Goal: Task Accomplishment & Management: Manage account settings

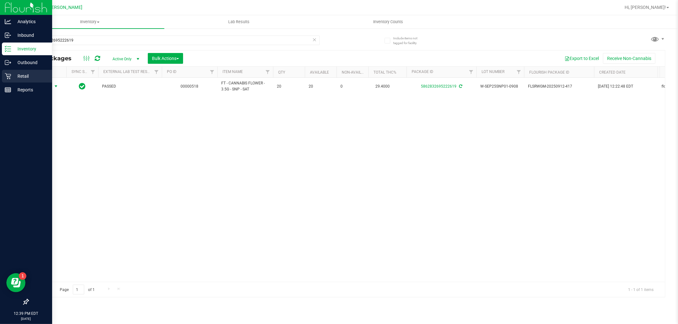
click at [10, 76] on icon at bounding box center [8, 76] width 6 height 6
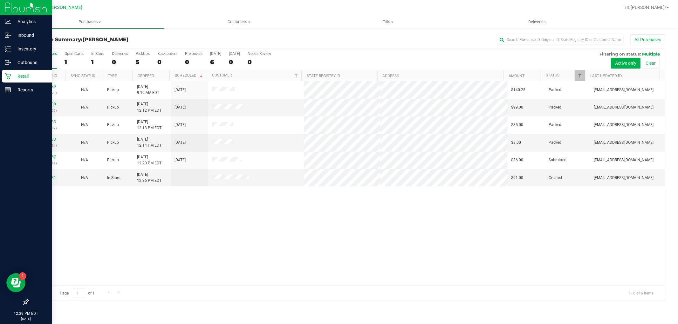
click at [662, 11] on div "Hi, [PERSON_NAME]!" at bounding box center [647, 7] width 50 height 11
click at [662, 7] on span "Hi, [PERSON_NAME]!" at bounding box center [644, 7] width 41 height 5
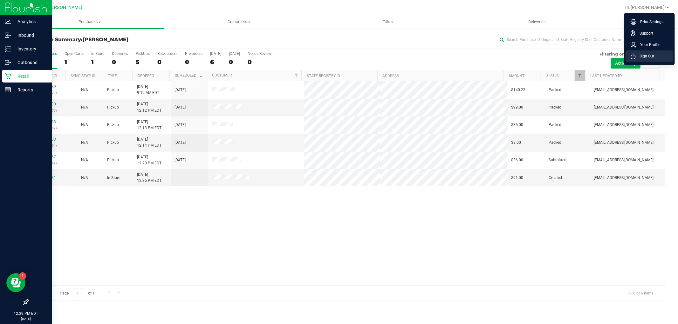
click at [650, 58] on span "Sign Out" at bounding box center [645, 56] width 18 height 6
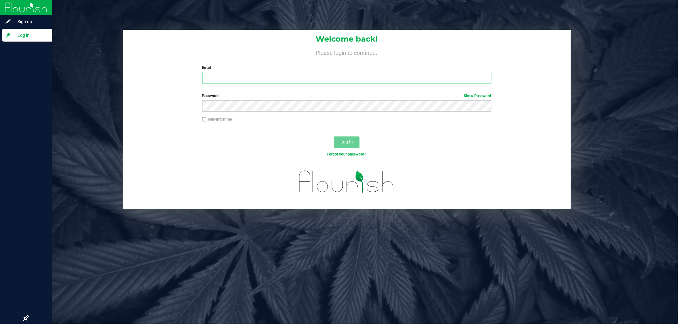
click at [267, 80] on input "Email" at bounding box center [346, 77] width 289 height 11
type input "[EMAIL_ADDRESS][DOMAIN_NAME]"
click at [334, 137] on button "Log In" at bounding box center [346, 142] width 25 height 11
